Goal: Check status: Check status

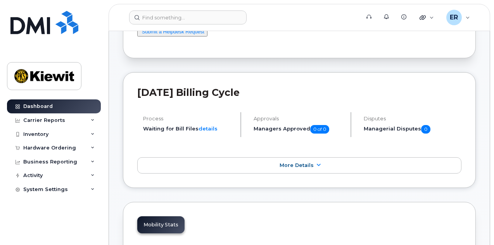
scroll to position [41, 0]
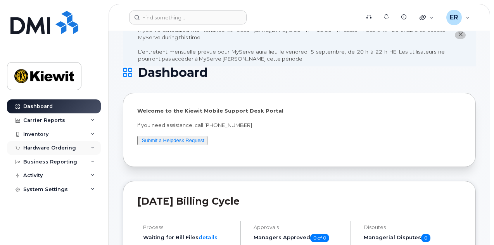
click at [41, 147] on div "Hardware Ordering" at bounding box center [49, 148] width 53 height 6
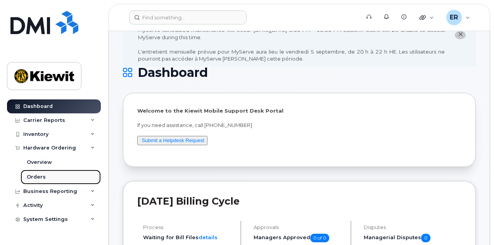
click at [44, 172] on link "Orders" at bounding box center [61, 176] width 80 height 15
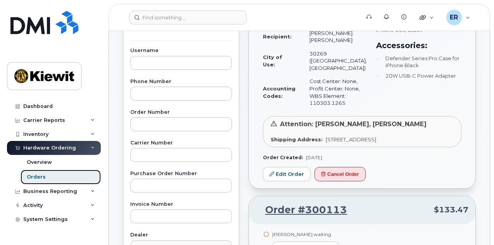
scroll to position [39, 0]
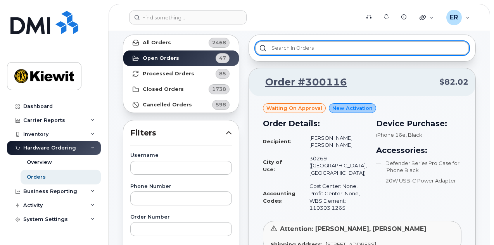
click at [349, 43] on input "text" at bounding box center [362, 48] width 214 height 14
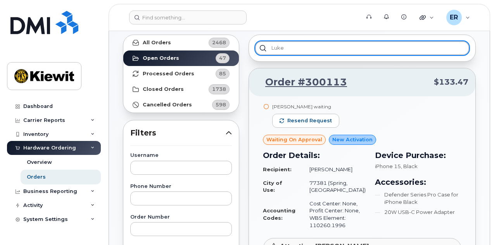
type input "luke"
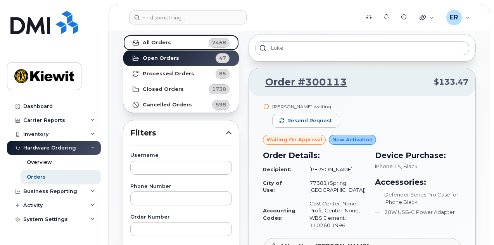
click at [158, 47] on link "All Orders 2468" at bounding box center [180, 43] width 115 height 16
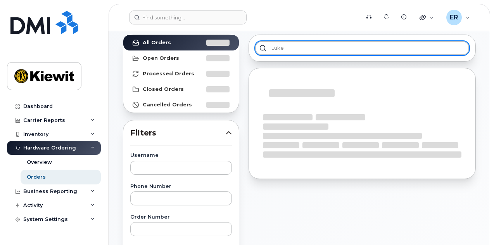
click at [308, 49] on input "luke" at bounding box center [362, 48] width 214 height 14
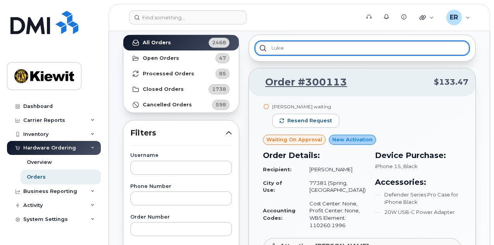
click at [262, 47] on input "luke" at bounding box center [362, 48] width 214 height 14
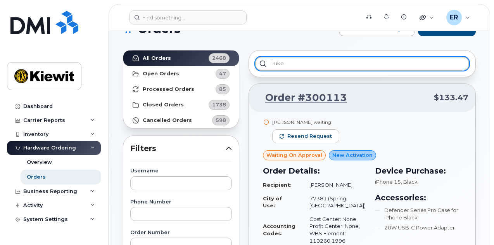
scroll to position [0, 0]
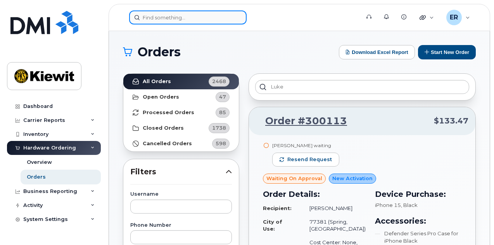
click at [146, 17] on input at bounding box center [187, 17] width 117 height 14
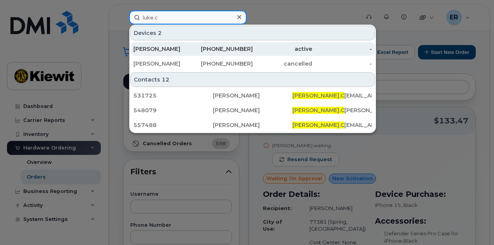
type input "luke.c"
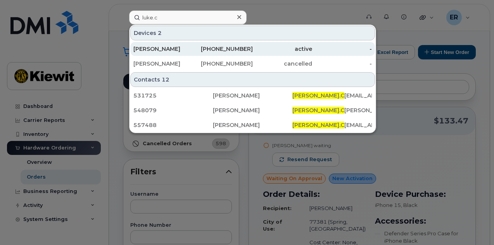
click at [226, 46] on div "[PHONE_NUMBER]" at bounding box center [223, 49] width 60 height 8
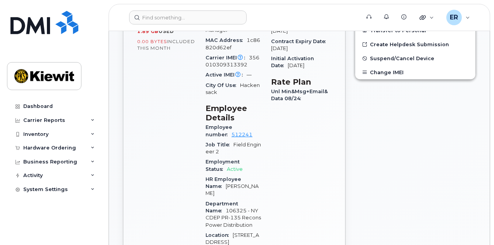
scroll to position [31, 0]
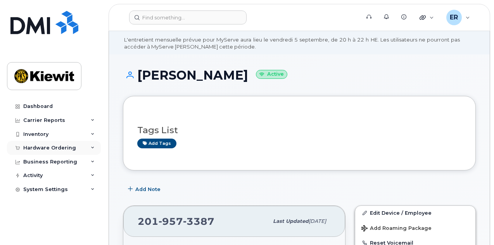
click at [50, 146] on div "Hardware Ordering" at bounding box center [49, 148] width 53 height 6
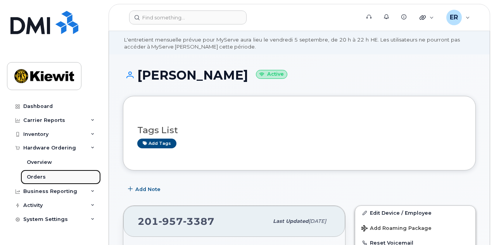
click at [42, 172] on link "Orders" at bounding box center [61, 176] width 80 height 15
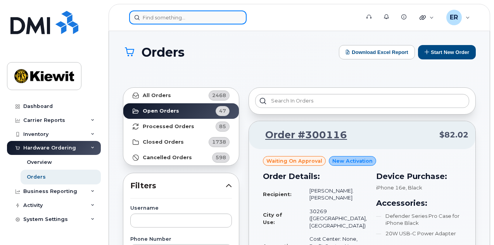
click at [148, 11] on input at bounding box center [187, 17] width 117 height 14
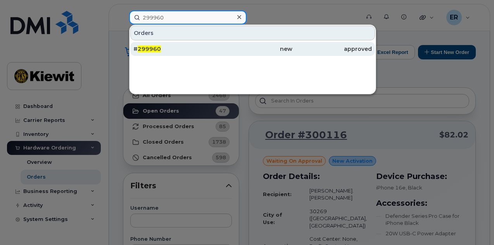
type input "299960"
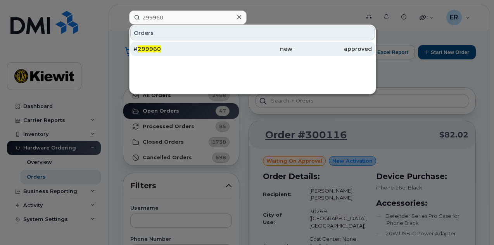
click at [169, 45] on div "# 299960" at bounding box center [172, 49] width 79 height 8
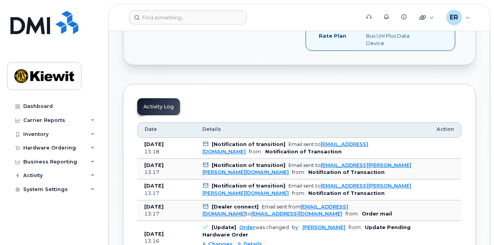
scroll to position [426, 0]
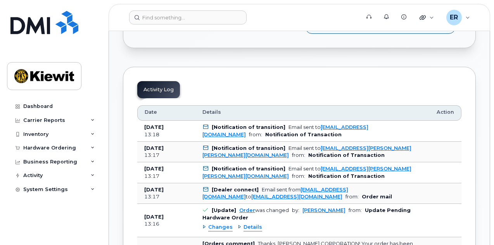
click at [216, 109] on span "Details" at bounding box center [211, 112] width 19 height 7
click at [160, 81] on div "Activity Log" at bounding box center [158, 89] width 43 height 17
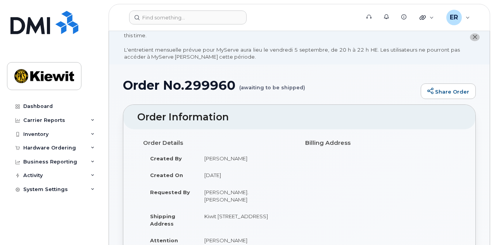
scroll to position [0, 0]
